Goal: Register for event/course

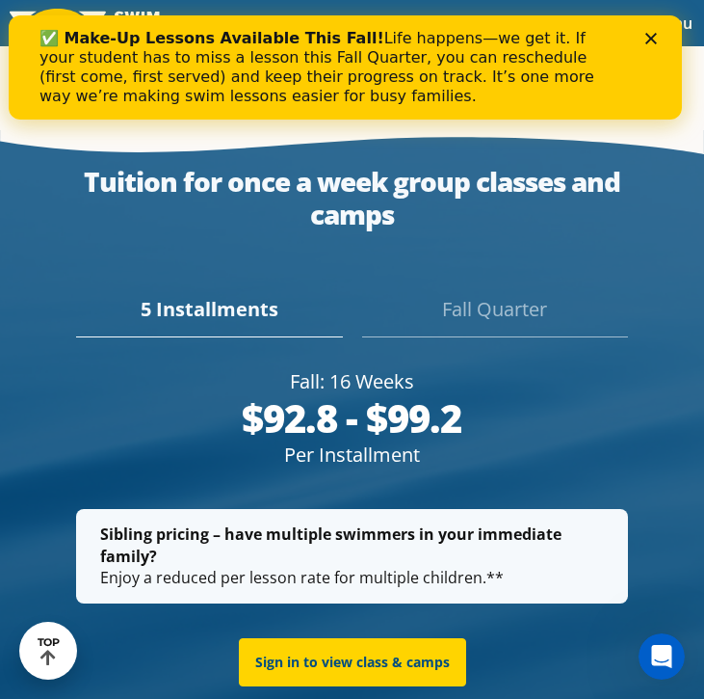
scroll to position [3977, 0]
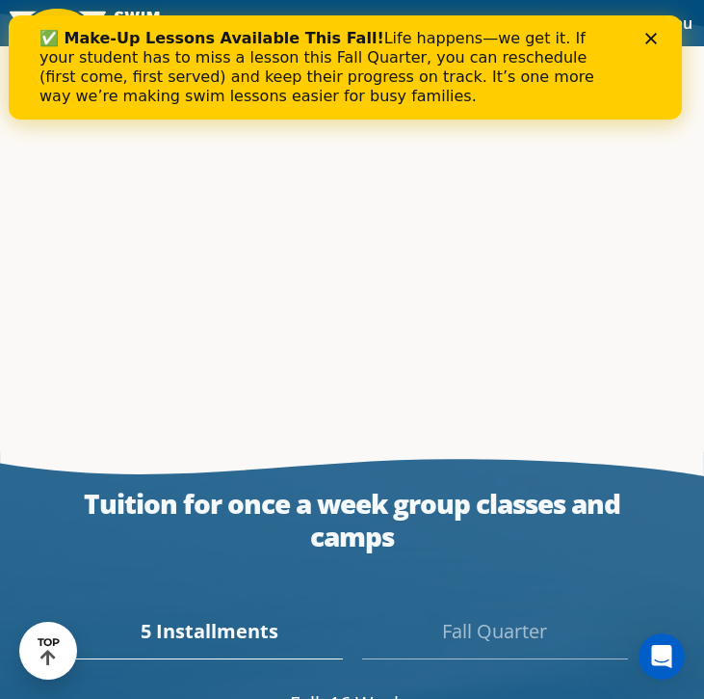
click at [656, 41] on icon "Close" at bounding box center [651, 39] width 12 height 12
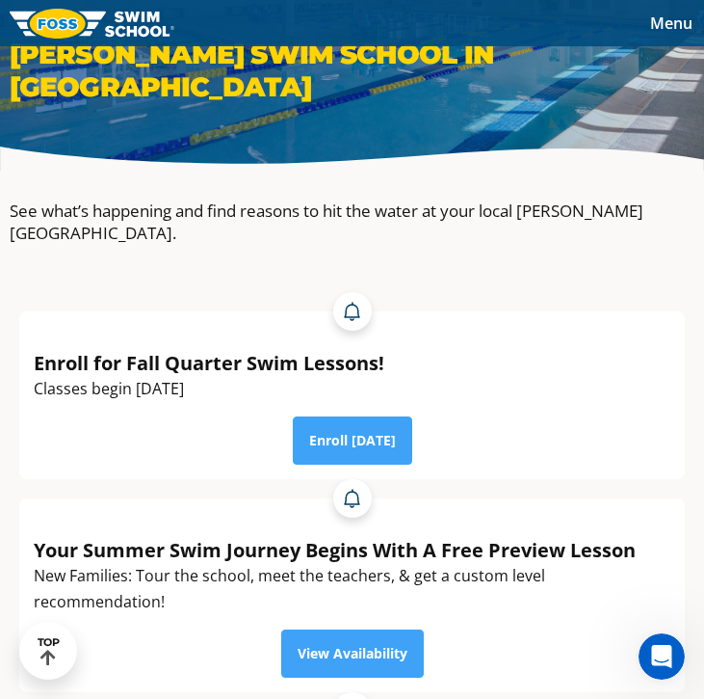
scroll to position [0, 0]
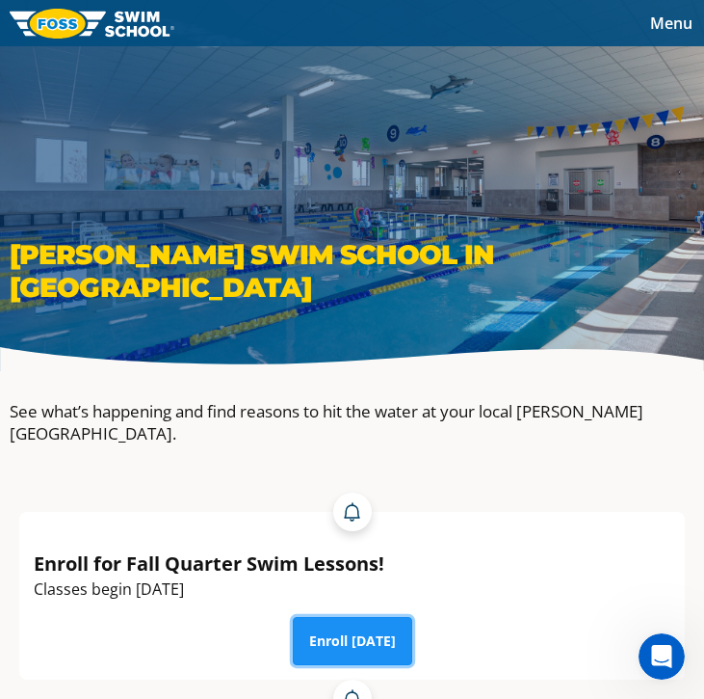
click at [365, 617] on link "Enroll Today" at bounding box center [352, 641] width 119 height 48
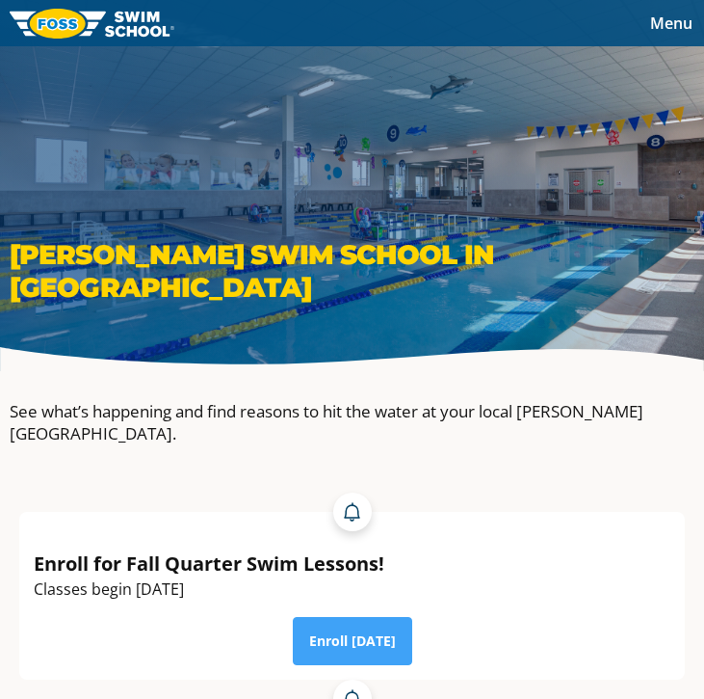
click at [670, 23] on span "Menu" at bounding box center [671, 23] width 42 height 21
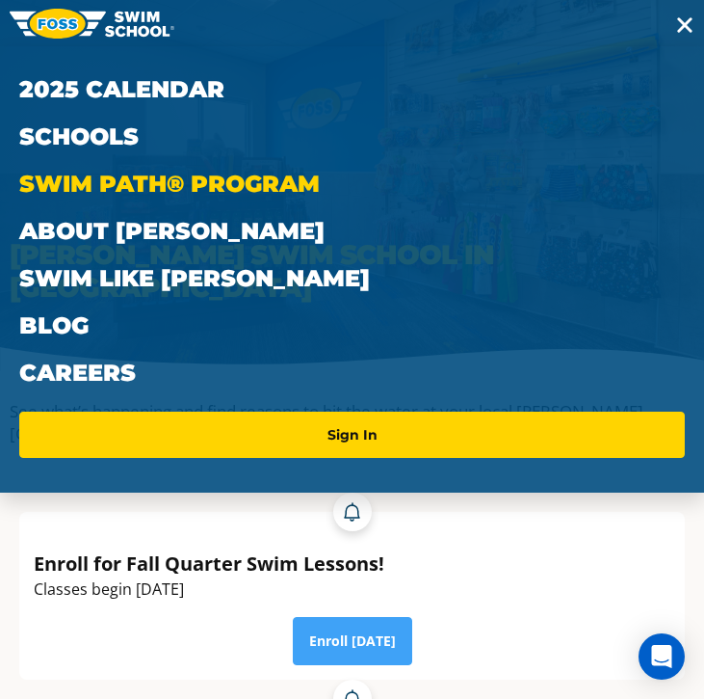
click at [206, 184] on link "Swim Path® Program" at bounding box center [352, 183] width 666 height 47
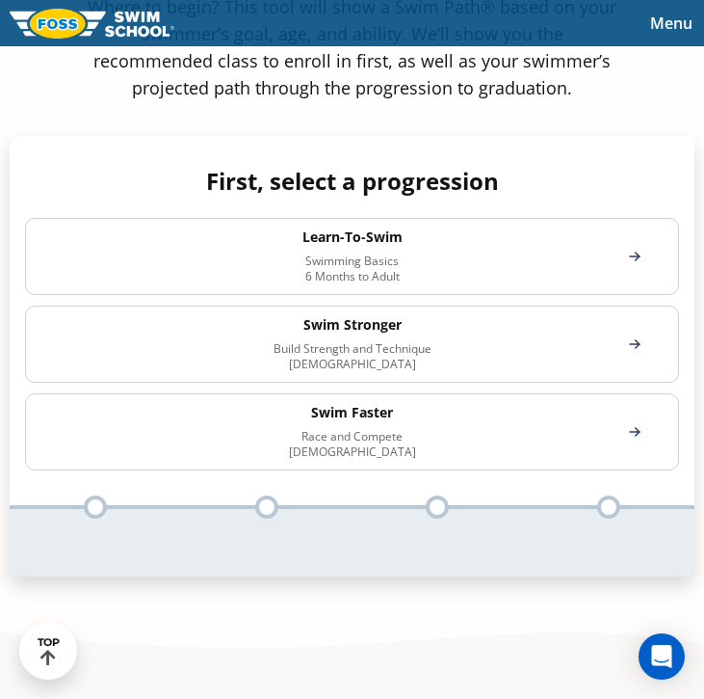
scroll to position [1349, 0]
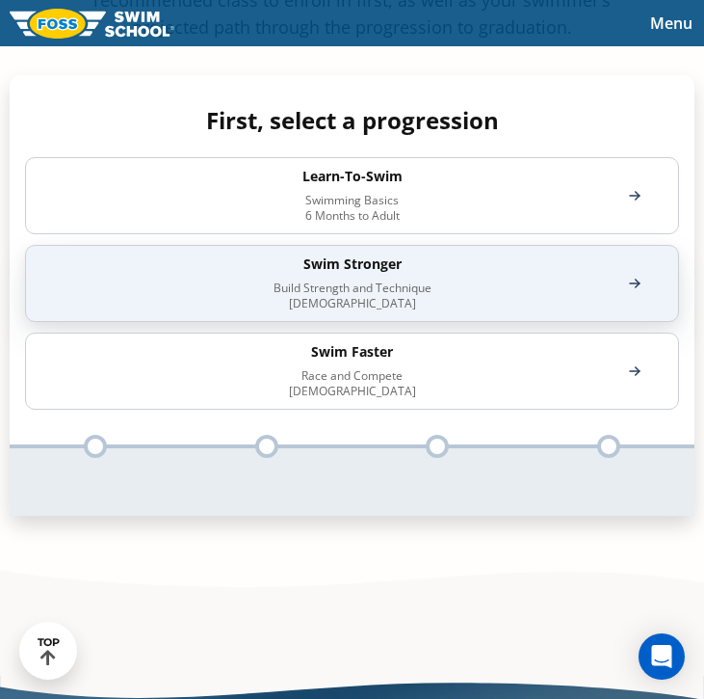
click at [489, 291] on p "Build Strength and Technique [DEMOGRAPHIC_DATA]" at bounding box center [352, 295] width 575 height 31
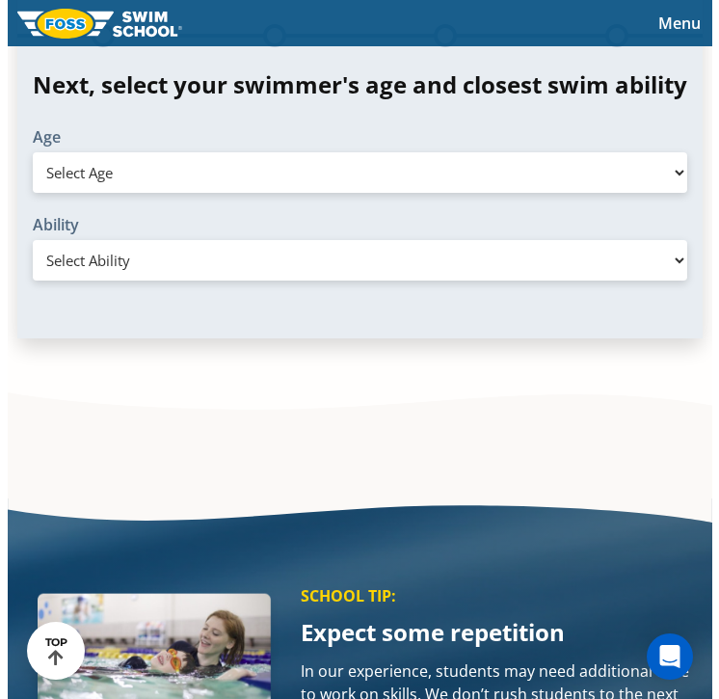
scroll to position [1734, 0]
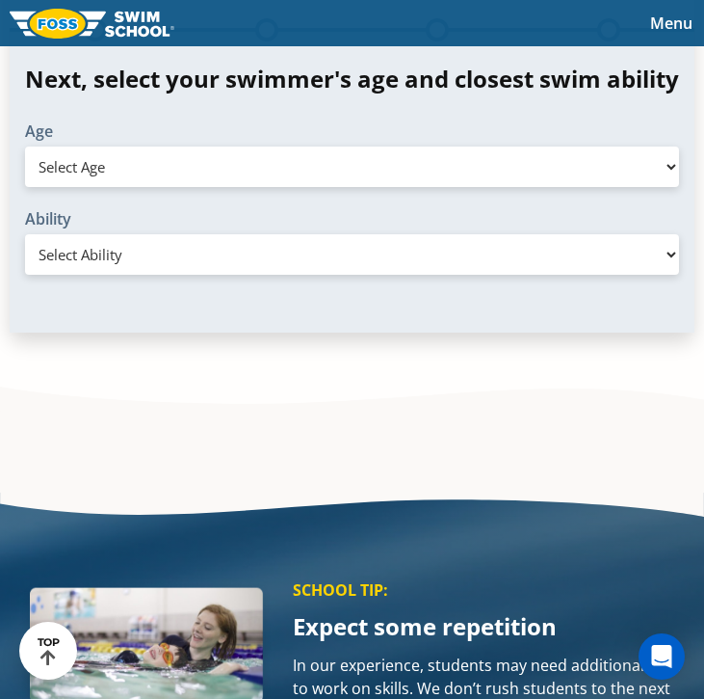
click at [454, 185] on select "Select Age [DEMOGRAPHIC_DATA] months - 1 year 1 year 2 years 3 years 4 years 5 …" at bounding box center [352, 166] width 654 height 40
select select "7-years"
click at [25, 173] on select "Select Age [DEMOGRAPHIC_DATA] months - 1 year 1 year 2 years 3 years 4 years 5 …" at bounding box center [352, 166] width 654 height 40
click at [334, 275] on select "Select Ability First in-water experience When in the water, reliant on a life j…" at bounding box center [352, 254] width 654 height 40
select select "7-years-swims-front-crawl-and-backstroke-for-25-ft-with-a-flip-from-stomach-to-…"
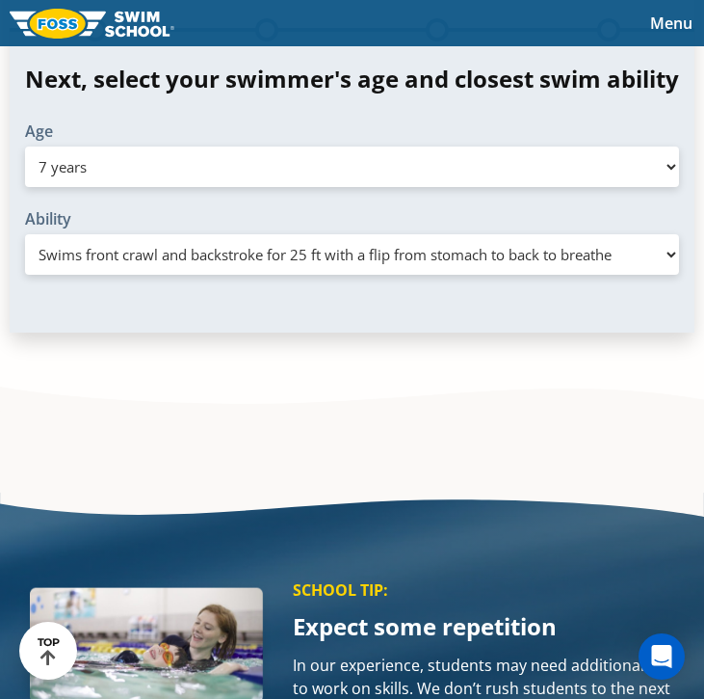
click at [25, 262] on select "Select Ability First in-water experience When in the water, reliant on a life j…" at bounding box center [352, 254] width 654 height 40
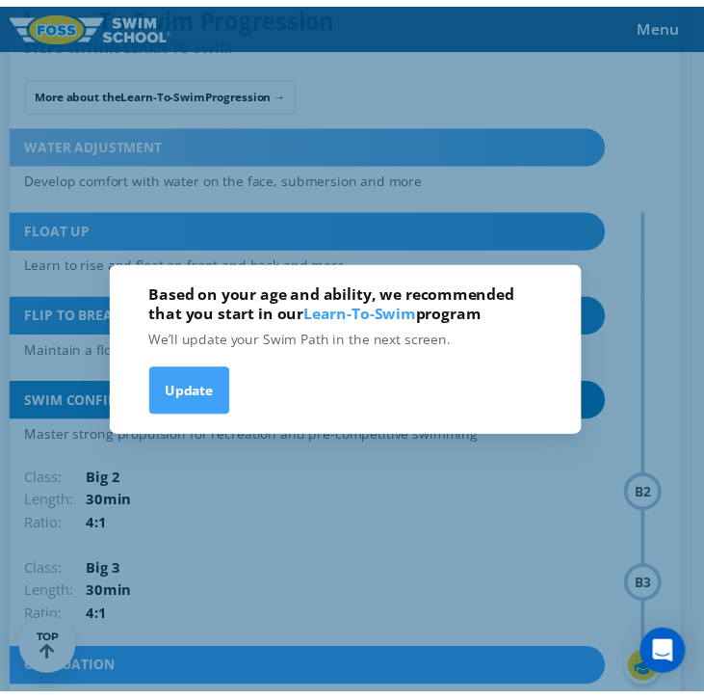
scroll to position [1456, 0]
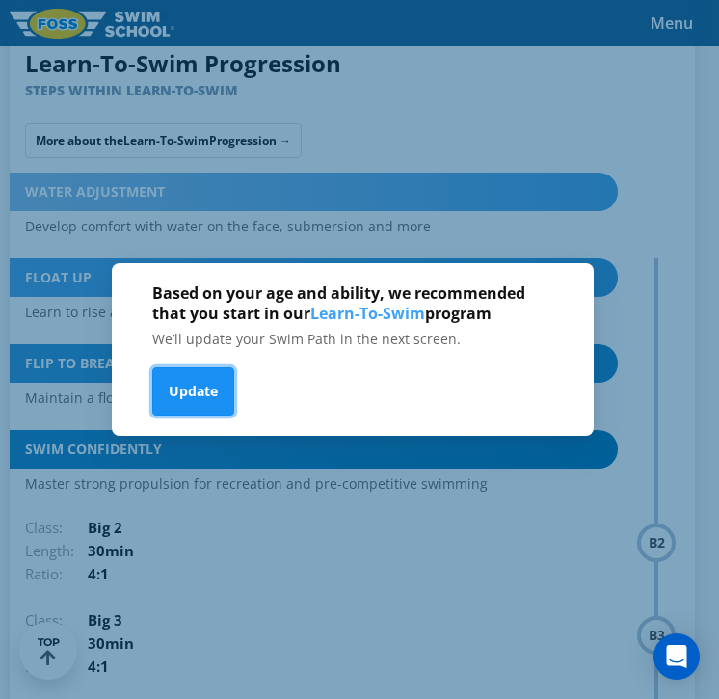
click at [205, 404] on button "Update" at bounding box center [193, 391] width 82 height 48
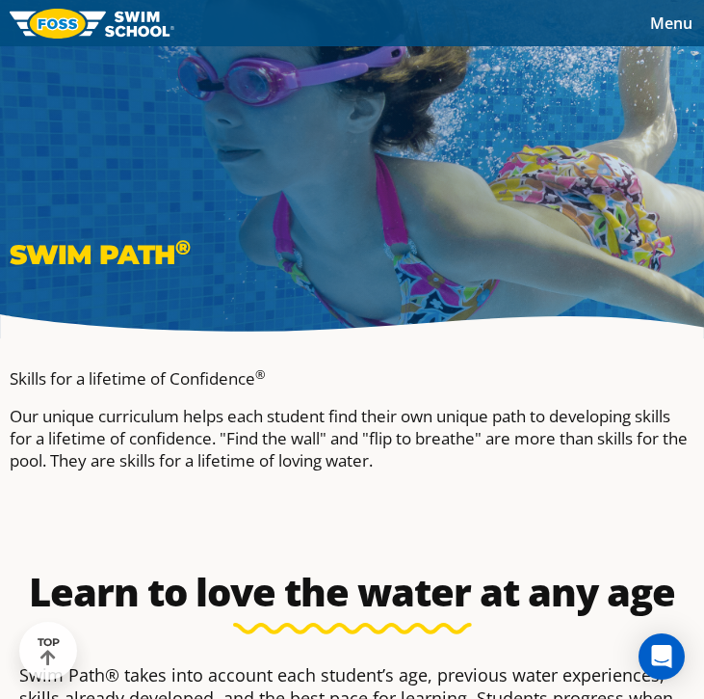
scroll to position [0, 0]
